Goal: Task Accomplishment & Management: Manage account settings

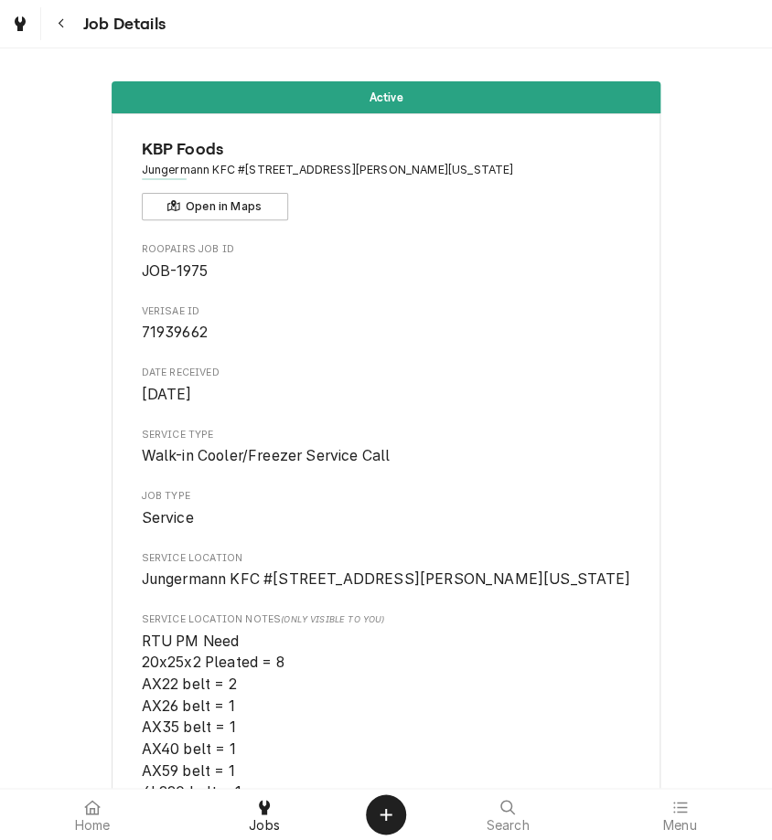
scroll to position [4283, 0]
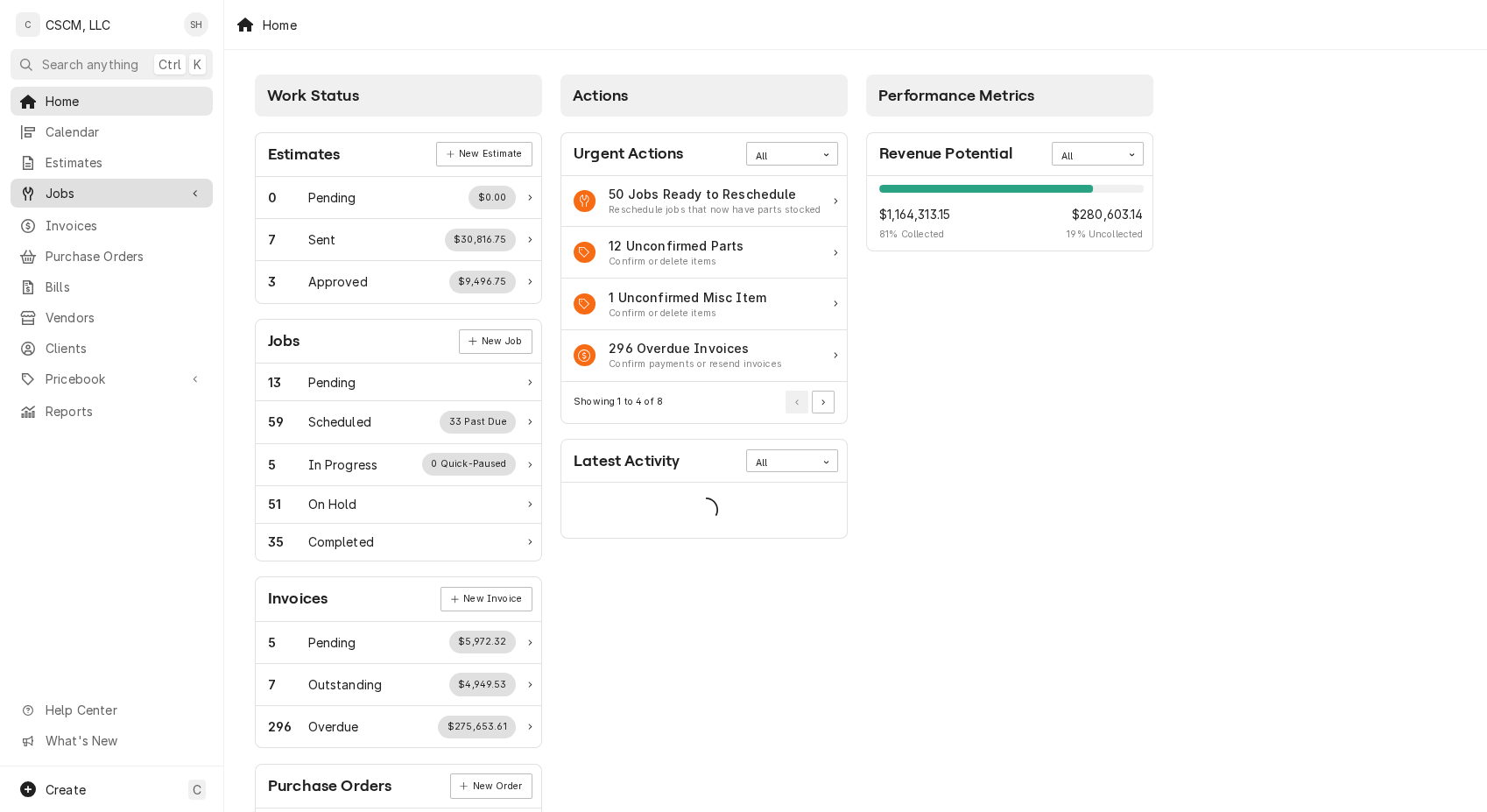
click at [61, 193] on span "Jobs" at bounding box center [112, 192] width 132 height 18
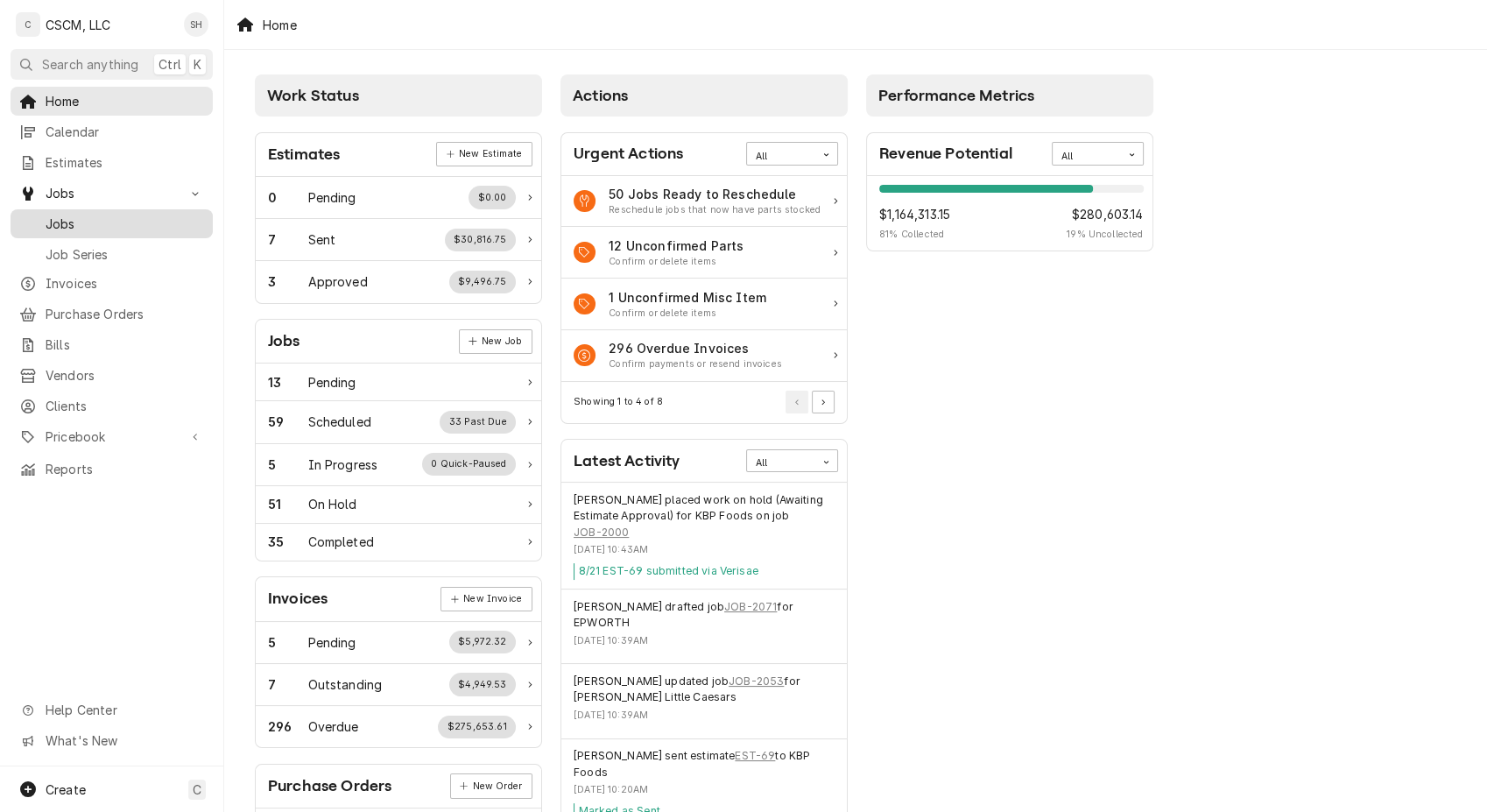
click at [65, 221] on span "Jobs" at bounding box center [125, 223] width 158 height 18
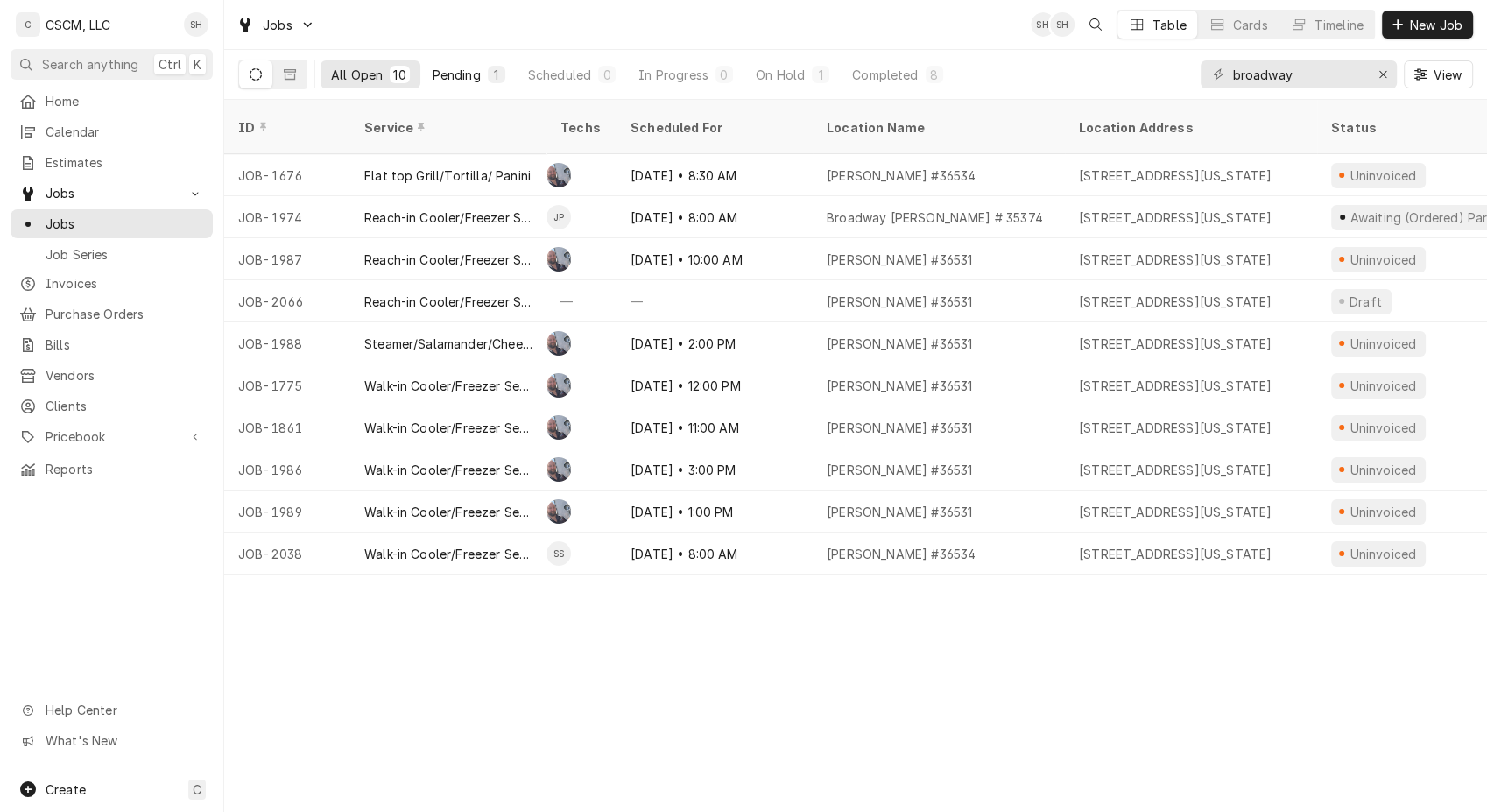
click at [473, 77] on div "Pending" at bounding box center [457, 75] width 48 height 18
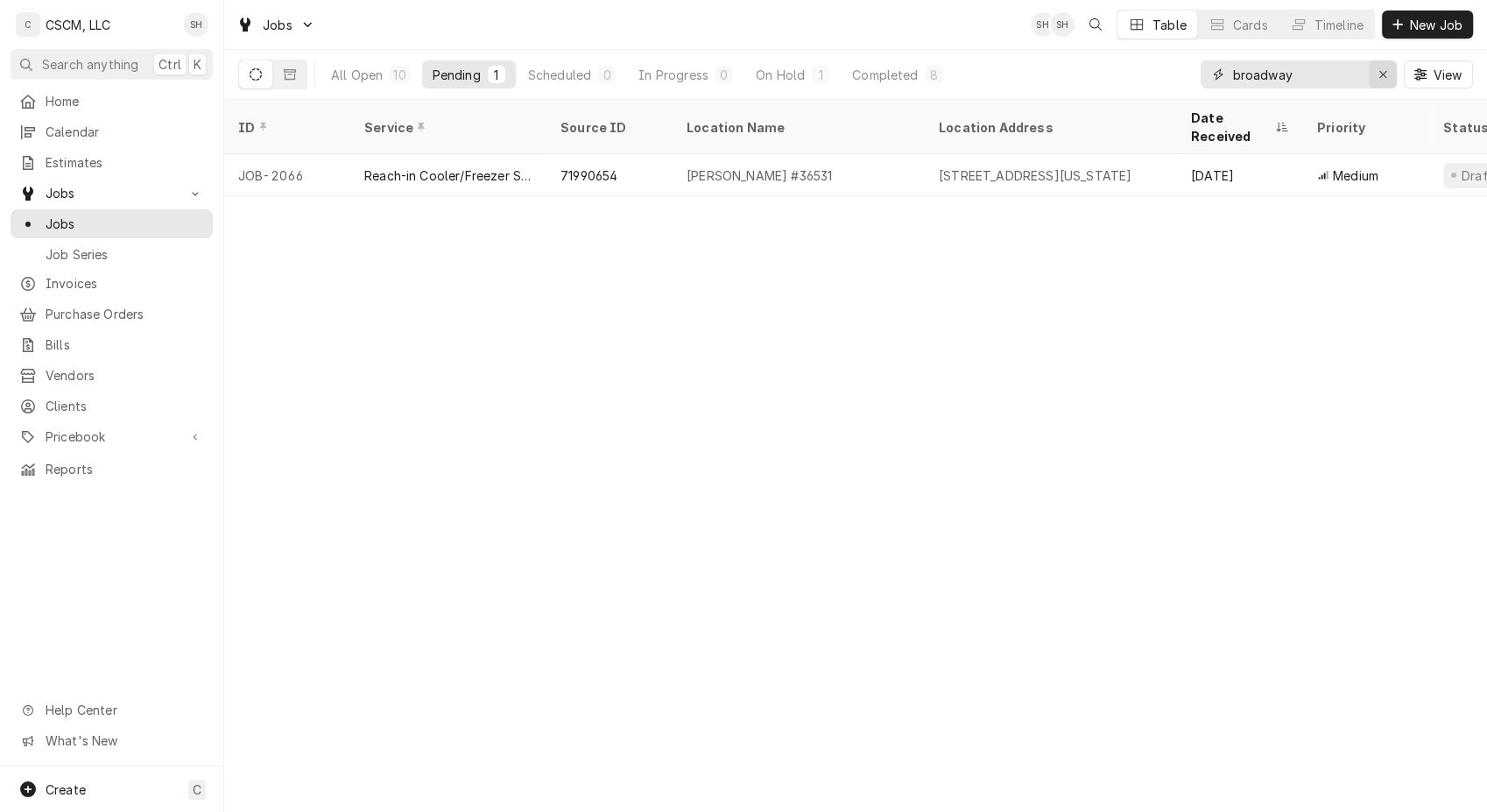
click at [1384, 82] on div "Erase input" at bounding box center [1384, 75] width 17 height 17
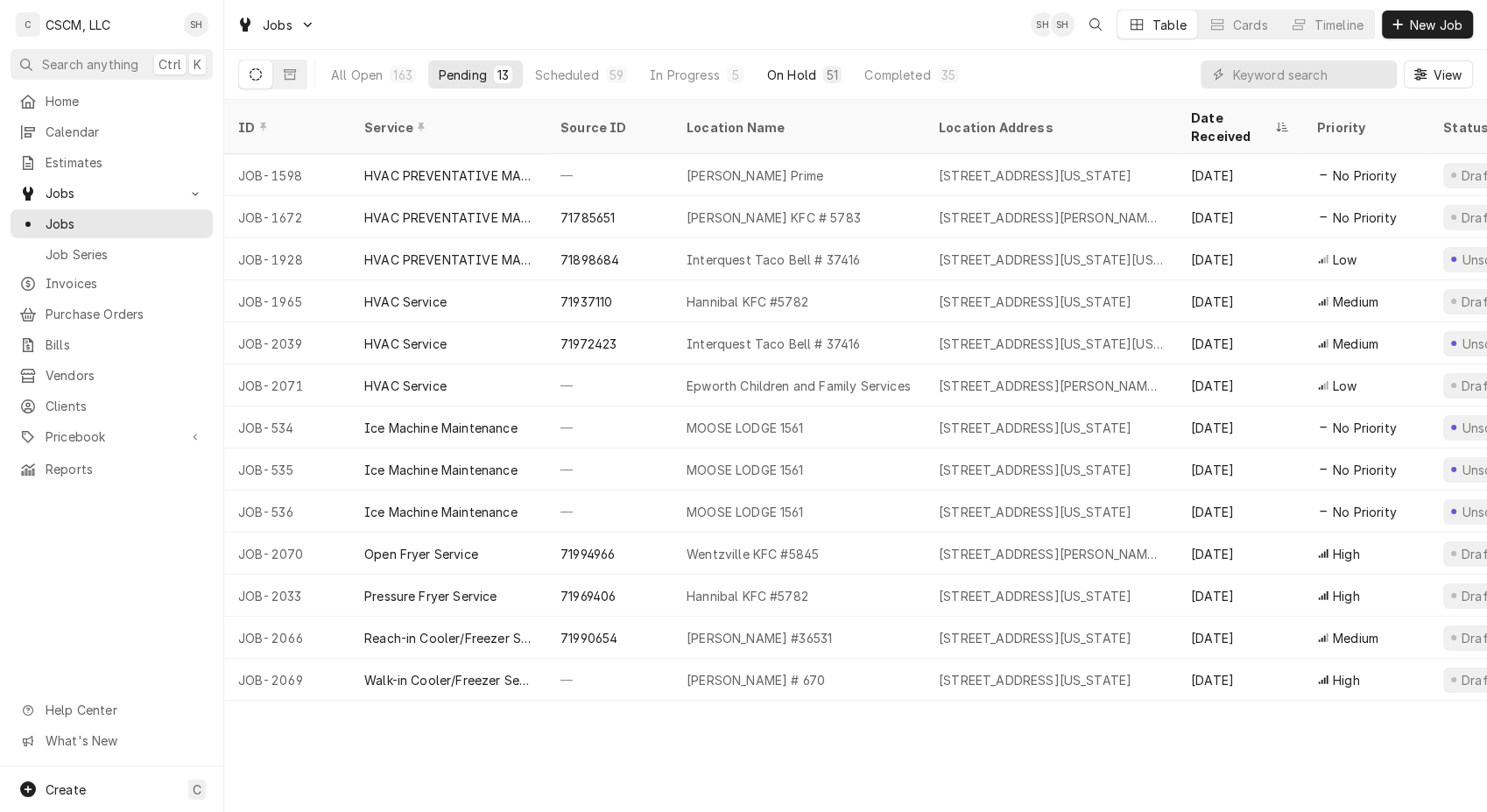
click at [808, 74] on div "On Hold" at bounding box center [791, 75] width 49 height 18
